Goal: Transaction & Acquisition: Purchase product/service

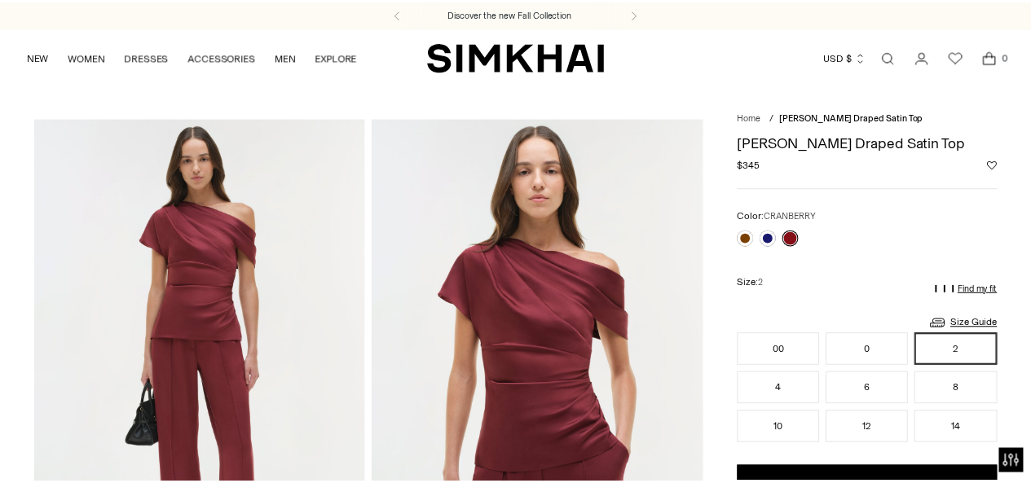
scroll to position [24, 0]
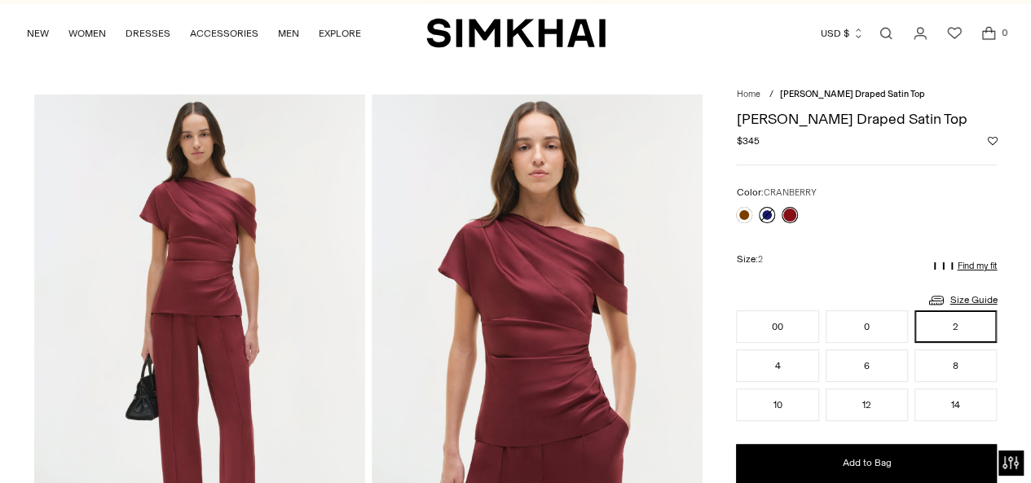
click at [766, 214] on link at bounding box center [767, 215] width 16 height 16
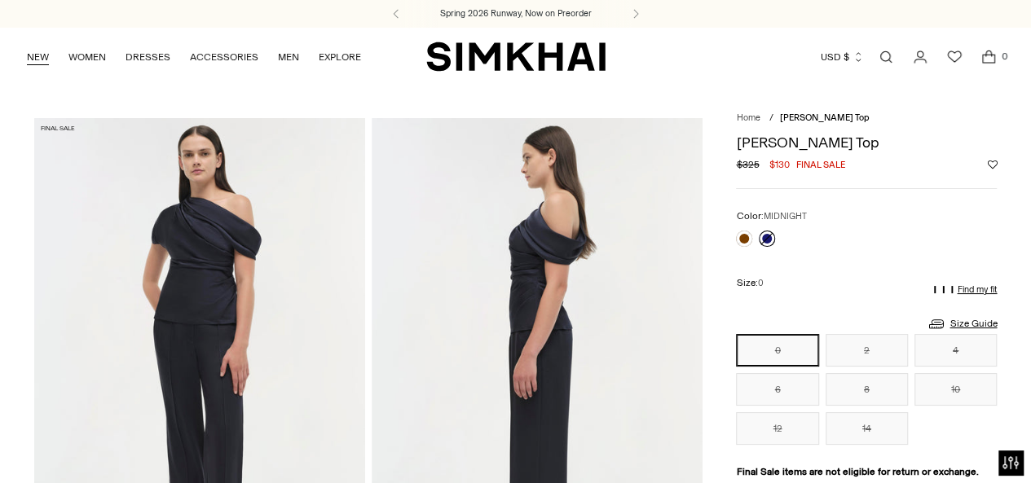
click at [29, 52] on link "NEW" at bounding box center [38, 57] width 22 height 36
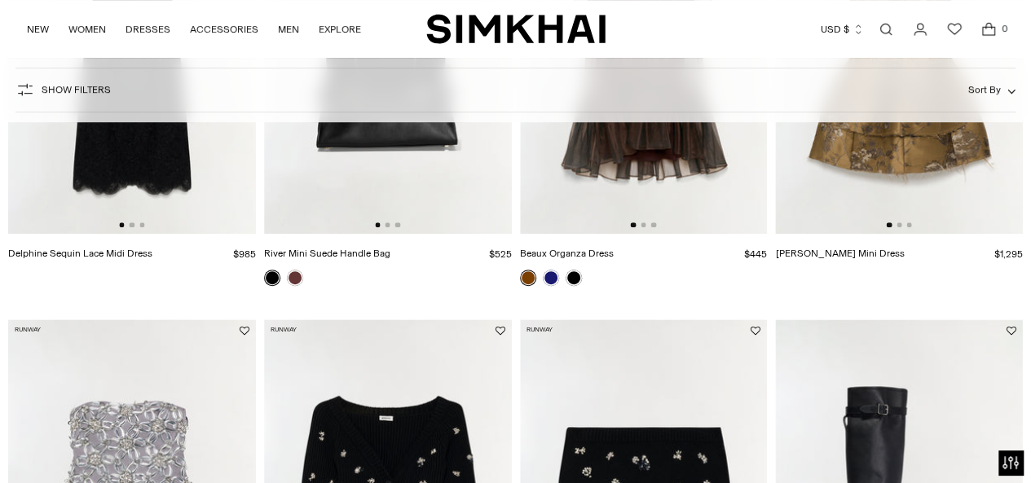
scroll to position [478, 0]
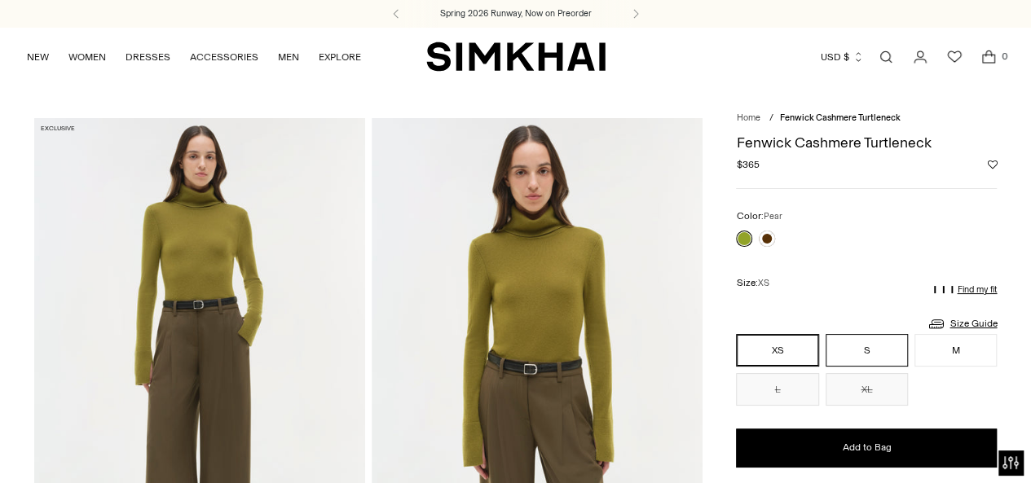
click at [867, 350] on button "S" at bounding box center [867, 350] width 82 height 33
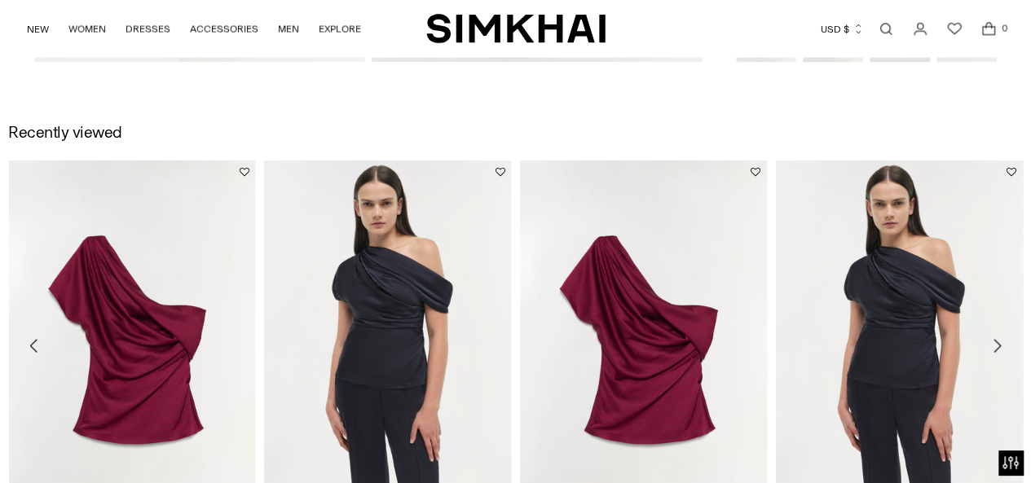
scroll to position [1560, 0]
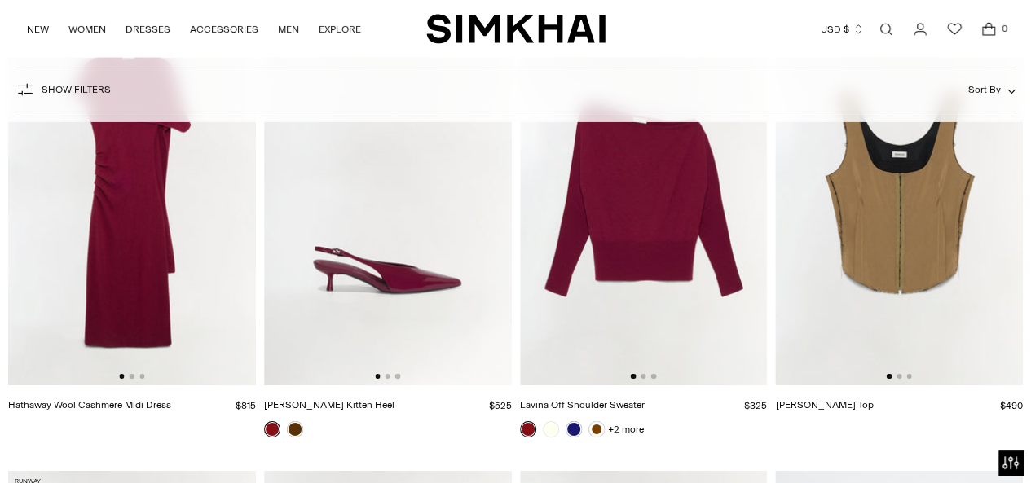
scroll to position [8896, 0]
